Goal: Check status: Check status

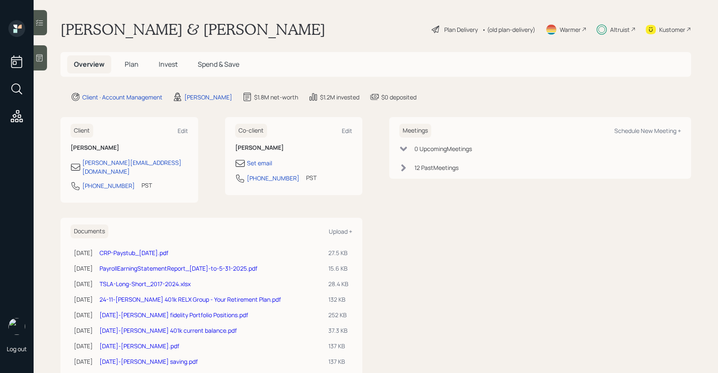
click at [175, 64] on span "Invest" at bounding box center [168, 64] width 19 height 9
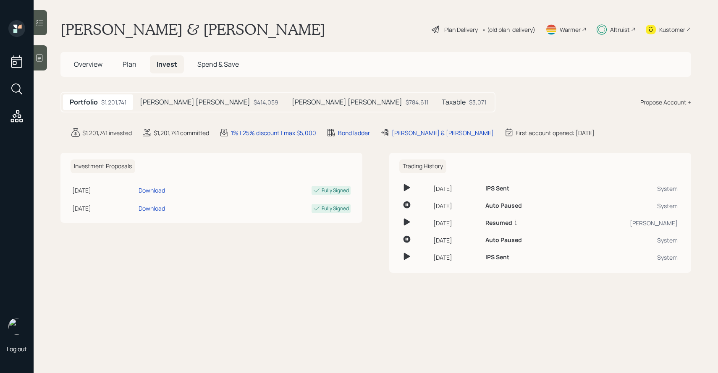
click at [187, 96] on div "[PERSON_NAME] [PERSON_NAME] $414,059" at bounding box center [209, 102] width 152 height 16
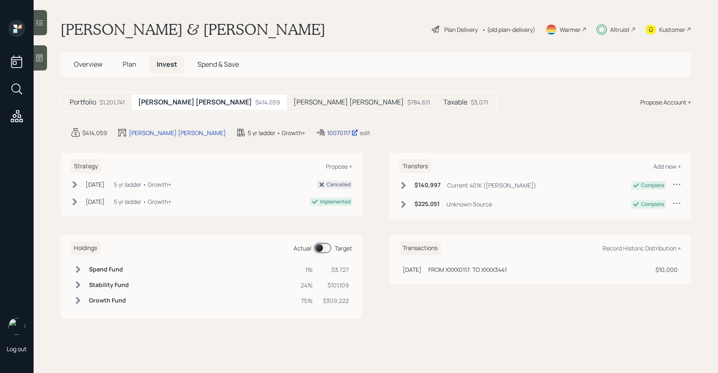
click at [327, 132] on div "10070117" at bounding box center [342, 132] width 31 height 9
